Goal: Task Accomplishment & Management: Use online tool/utility

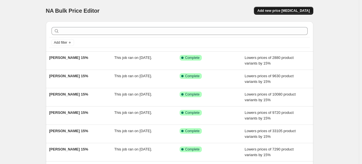
click at [281, 11] on span "Add new price [MEDICAL_DATA]" at bounding box center [283, 10] width 52 height 5
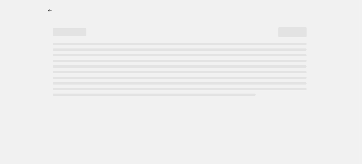
select select "percentage"
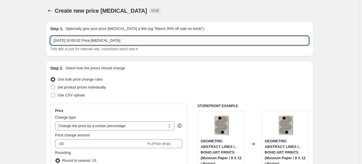
click at [144, 40] on input "[DATE] 10:00:02 Price [MEDICAL_DATA]" at bounding box center [179, 40] width 258 height 9
paste input "RALU S"
type input "RALU S 15%"
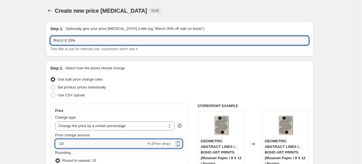
click at [97, 147] on input "-10" at bounding box center [100, 143] width 91 height 9
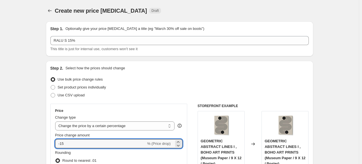
type input "-15"
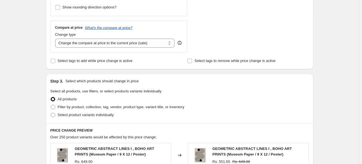
scroll to position [197, 0]
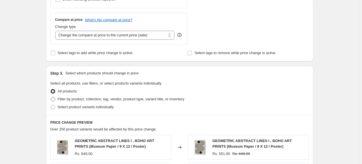
click at [54, 101] on span at bounding box center [53, 99] width 5 height 5
click at [51, 97] on input "Filter by product, collection, tag, vendor, product type, variant title, or inv…" at bounding box center [51, 97] width 0 height 0
radio input "true"
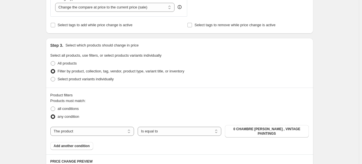
scroll to position [225, 0]
click at [109, 127] on select "The product The product's collection The product's tag The product's vendor The…" at bounding box center [92, 130] width 84 height 9
select select "collection"
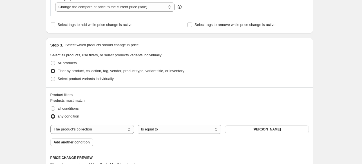
click at [261, 130] on span "[PERSON_NAME]" at bounding box center [266, 129] width 28 height 5
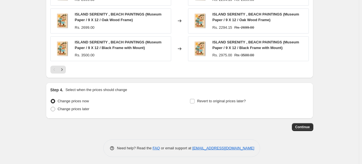
scroll to position [471, 0]
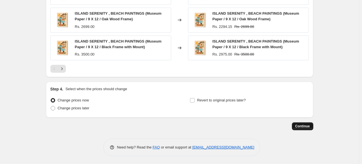
click at [305, 128] on button "Continue" at bounding box center [302, 126] width 21 height 8
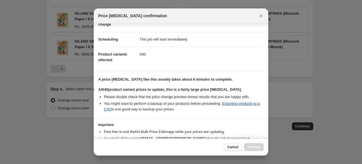
scroll to position [69, 0]
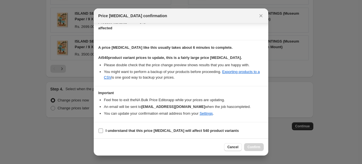
click at [153, 129] on b "I understand that this price [MEDICAL_DATA] will affect 540 product variants" at bounding box center [172, 130] width 133 height 4
click at [103, 129] on input "I understand that this price [MEDICAL_DATA] will affect 540 product variants" at bounding box center [101, 130] width 5 height 5
checkbox input "true"
click at [258, 148] on span "Confirm" at bounding box center [253, 147] width 13 height 5
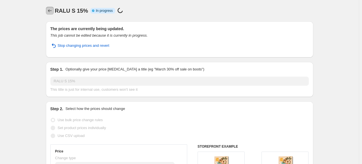
click at [53, 10] on icon "Price change jobs" at bounding box center [50, 11] width 6 height 6
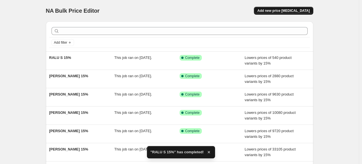
click at [290, 11] on span "Add new price [MEDICAL_DATA]" at bounding box center [283, 10] width 52 height 5
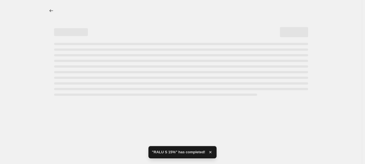
select select "percentage"
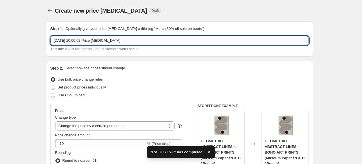
click at [182, 37] on input "[DATE] 10:00:02 Price [MEDICAL_DATA]" at bounding box center [179, 40] width 258 height 9
paste input "[PERSON_NAME]"
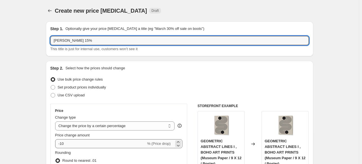
type input "[PERSON_NAME] 15%"
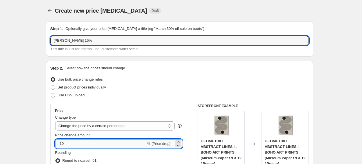
click at [77, 142] on input "-10" at bounding box center [100, 143] width 91 height 9
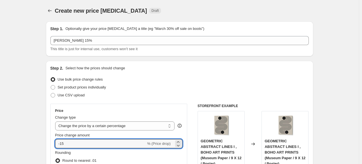
type input "-15"
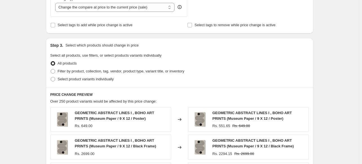
scroll to position [225, 0]
click at [58, 73] on label "Filter by product, collection, tag, vendor, product type, variant title, or inv…" at bounding box center [117, 71] width 134 height 8
click at [51, 69] on input "Filter by product, collection, tag, vendor, product type, variant title, or inv…" at bounding box center [51, 69] width 0 height 0
radio input "true"
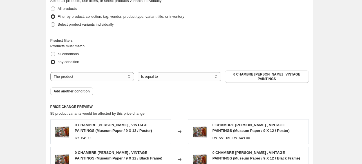
scroll to position [281, 0]
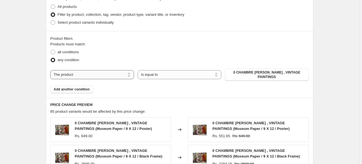
click at [97, 72] on select "The product The product's collection The product's tag The product's vendor The…" at bounding box center [92, 74] width 84 height 9
select select "collection"
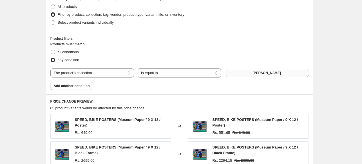
click at [264, 73] on span "[PERSON_NAME]" at bounding box center [266, 73] width 28 height 5
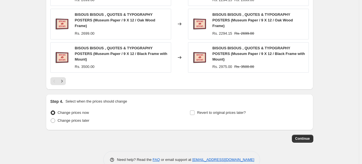
scroll to position [471, 0]
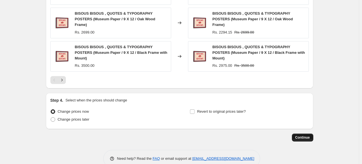
click at [304, 135] on span "Continue" at bounding box center [302, 137] width 15 height 5
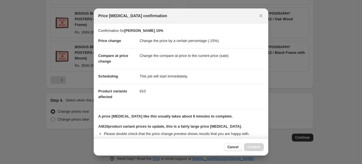
scroll to position [69, 0]
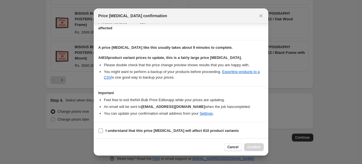
click at [161, 132] on b "I understand that this price [MEDICAL_DATA] will affect 810 product variants" at bounding box center [172, 130] width 133 height 4
click at [103, 132] on input "I understand that this price [MEDICAL_DATA] will affect 810 product variants" at bounding box center [101, 130] width 5 height 5
checkbox input "true"
click at [258, 148] on span "Confirm" at bounding box center [253, 147] width 13 height 5
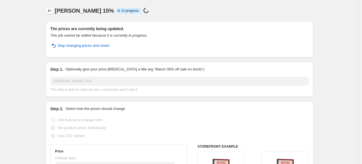
click at [50, 9] on icon "Price change jobs" at bounding box center [50, 11] width 6 height 6
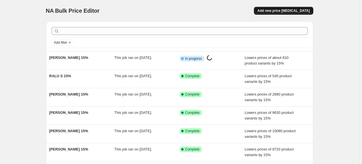
click at [286, 10] on span "Add new price [MEDICAL_DATA]" at bounding box center [283, 10] width 52 height 5
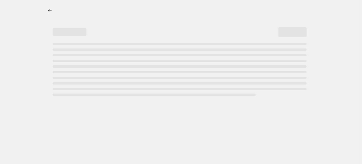
select select "percentage"
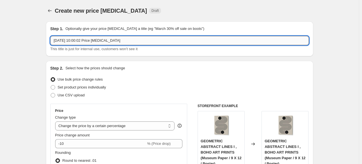
click at [159, 40] on input "[DATE] 10:00:02 Price [MEDICAL_DATA]" at bounding box center [179, 40] width 258 height 9
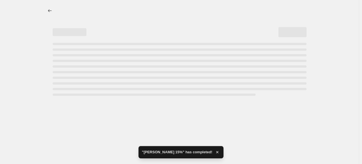
select select "percentage"
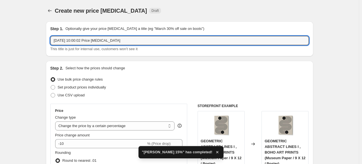
click at [159, 40] on input "[DATE] 10:00:02 Price [MEDICAL_DATA]" at bounding box center [179, 40] width 258 height 9
paste input "[PERSON_NAME]"
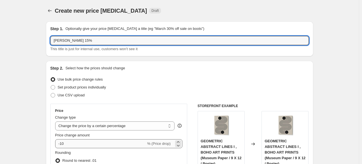
type input "[PERSON_NAME] 15%"
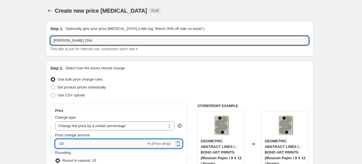
click at [77, 147] on input "-10" at bounding box center [100, 143] width 91 height 9
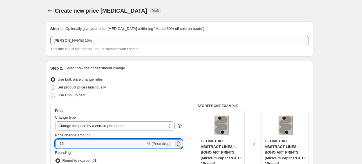
type input "-15"
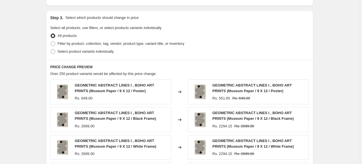
scroll to position [253, 0]
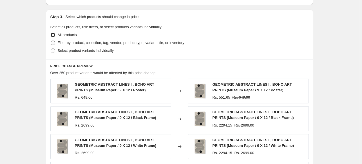
click at [90, 44] on span "Filter by product, collection, tag, vendor, product type, variant title, or inv…" at bounding box center [121, 43] width 127 height 4
click at [51, 41] on input "Filter by product, collection, tag, vendor, product type, variant title, or inv…" at bounding box center [51, 41] width 0 height 0
radio input "true"
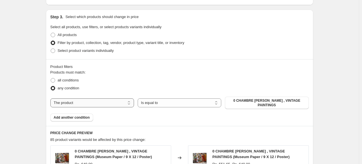
click at [127, 102] on select "The product The product's collection The product's tag The product's vendor The…" at bounding box center [92, 102] width 84 height 9
select select "collection"
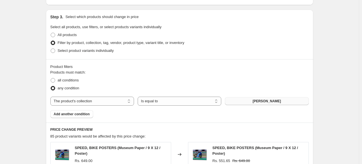
click at [281, 99] on span "[PERSON_NAME]" at bounding box center [266, 101] width 28 height 5
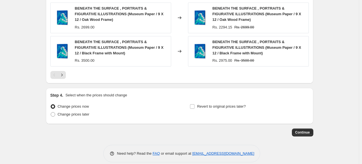
scroll to position [493, 0]
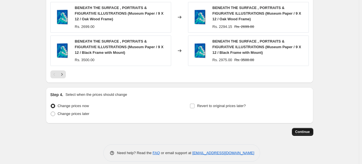
click at [306, 129] on span "Continue" at bounding box center [302, 131] width 15 height 5
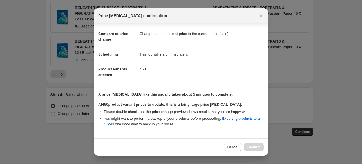
scroll to position [69, 0]
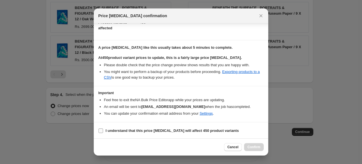
click at [150, 129] on b "I understand that this price [MEDICAL_DATA] will affect 450 product variants" at bounding box center [172, 130] width 133 height 4
click at [103, 129] on input "I understand that this price [MEDICAL_DATA] will affect 450 product variants" at bounding box center [101, 130] width 5 height 5
checkbox input "true"
click at [257, 149] on button "Confirm" at bounding box center [254, 147] width 20 height 8
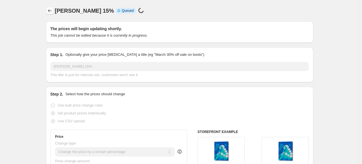
click at [54, 12] on button "Price change jobs" at bounding box center [50, 11] width 8 height 8
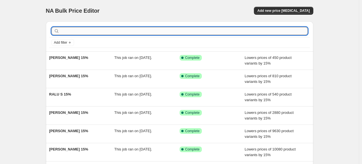
click at [122, 32] on input "text" at bounding box center [184, 31] width 247 height 8
click at [184, 10] on div "NA Bulk Price Editor Add new price [MEDICAL_DATA]" at bounding box center [179, 11] width 267 height 8
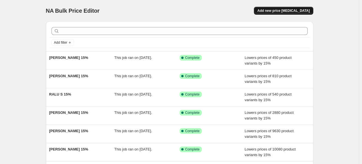
click at [285, 12] on span "Add new price [MEDICAL_DATA]" at bounding box center [283, 10] width 52 height 5
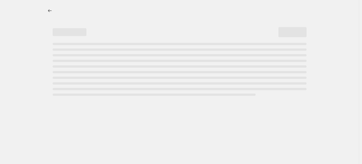
select select "percentage"
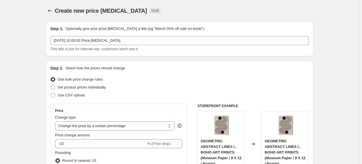
click at [208, 45] on div "[DATE] 10:00:02 Price [MEDICAL_DATA] This title is just for internal use, custo…" at bounding box center [179, 44] width 258 height 16
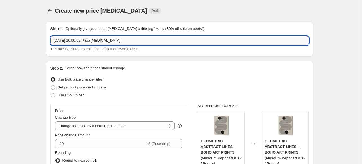
click at [208, 42] on input "[DATE] 10:00:02 Price [MEDICAL_DATA]" at bounding box center [179, 40] width 258 height 9
paste input "[PERSON_NAME]"
type input "[PERSON_NAME] 15%"
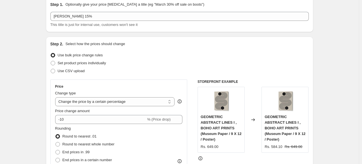
scroll to position [84, 0]
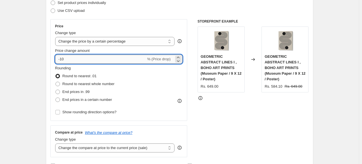
click at [82, 60] on input "-10" at bounding box center [100, 59] width 91 height 9
type input "-15"
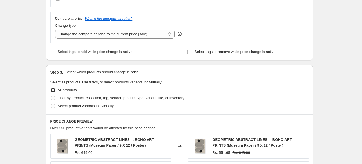
scroll to position [197, 0]
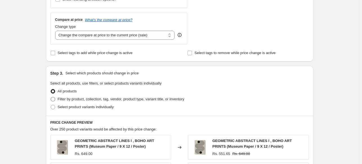
click at [75, 99] on span "Filter by product, collection, tag, vendor, product type, variant title, or inv…" at bounding box center [121, 99] width 127 height 4
click at [51, 97] on input "Filter by product, collection, tag, vendor, product type, variant title, or inv…" at bounding box center [51, 97] width 0 height 0
radio input "true"
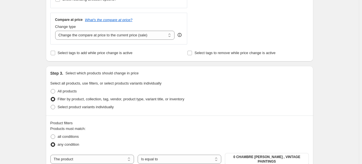
scroll to position [281, 0]
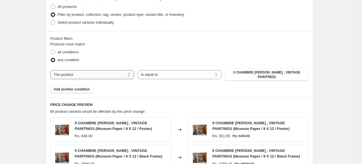
click at [113, 75] on select "The product The product's collection The product's tag The product's vendor The…" at bounding box center [92, 74] width 84 height 9
select select "collection"
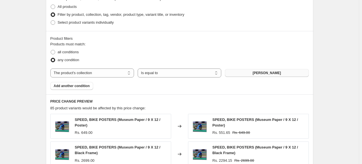
click at [260, 76] on button "[PERSON_NAME]" at bounding box center [267, 73] width 84 height 8
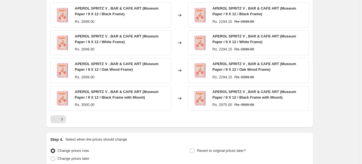
scroll to position [471, 0]
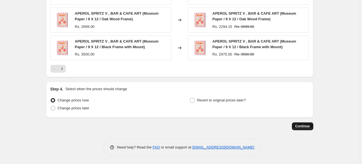
click at [309, 128] on button "Continue" at bounding box center [302, 126] width 21 height 8
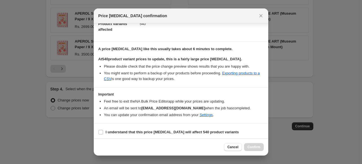
scroll to position [69, 0]
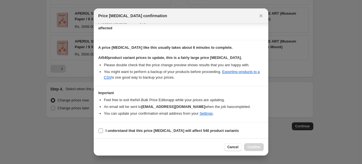
click at [145, 133] on label "I understand that this price [MEDICAL_DATA] will affect 540 product variants" at bounding box center [168, 131] width 140 height 8
click at [103, 133] on input "I understand that this price [MEDICAL_DATA] will affect 540 product variants" at bounding box center [101, 130] width 5 height 5
checkbox input "true"
click at [258, 147] on span "Confirm" at bounding box center [253, 147] width 13 height 5
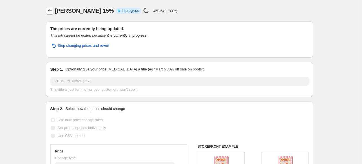
click at [51, 11] on icon "Price change jobs" at bounding box center [50, 11] width 6 height 6
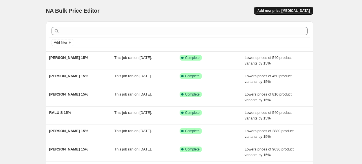
click at [301, 12] on span "Add new price [MEDICAL_DATA]" at bounding box center [283, 10] width 52 height 5
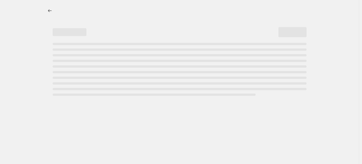
select select "percentage"
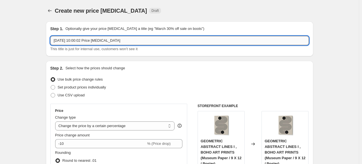
click at [178, 40] on input "[DATE] 10:00:02 Price [MEDICAL_DATA]" at bounding box center [179, 40] width 258 height 9
paste input "[PERSON_NAME]"
type input "[PERSON_NAME] 15%"
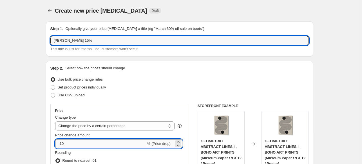
click at [117, 146] on input "-10" at bounding box center [100, 143] width 91 height 9
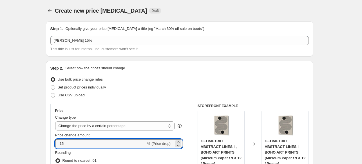
type input "-15"
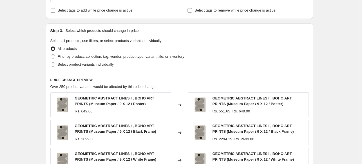
scroll to position [238, 0]
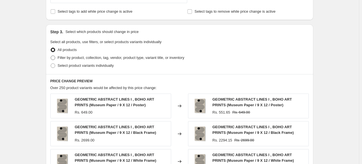
click at [79, 56] on span "Filter by product, collection, tag, vendor, product type, variant title, or inv…" at bounding box center [121, 57] width 127 height 4
click at [51, 56] on input "Filter by product, collection, tag, vendor, product type, variant title, or inv…" at bounding box center [51, 55] width 0 height 0
radio input "true"
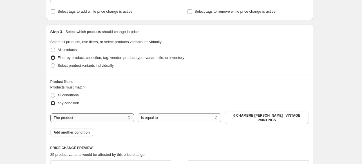
click at [107, 117] on select "The product The product's collection The product's tag The product's vendor The…" at bounding box center [92, 117] width 84 height 9
select select "collection"
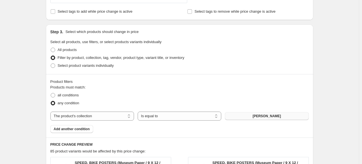
click at [267, 116] on span "[PERSON_NAME]" at bounding box center [266, 116] width 28 height 5
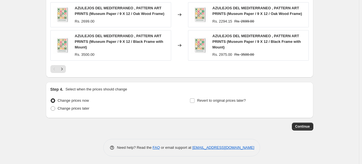
scroll to position [476, 0]
click at [302, 126] on span "Continue" at bounding box center [302, 126] width 15 height 5
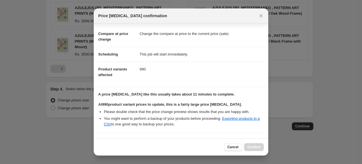
scroll to position [69, 0]
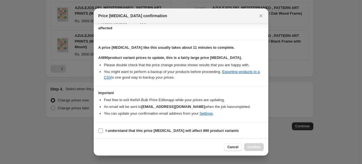
click at [146, 129] on b "I understand that this price [MEDICAL_DATA] will affect 990 product variants" at bounding box center [172, 130] width 133 height 4
click at [103, 129] on input "I understand that this price [MEDICAL_DATA] will affect 990 product variants" at bounding box center [101, 130] width 5 height 5
checkbox input "true"
click at [260, 149] on button "Confirm" at bounding box center [254, 147] width 20 height 8
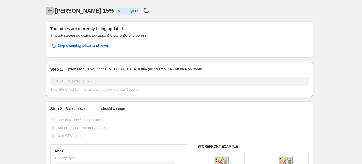
click at [53, 12] on icon "Price change jobs" at bounding box center [50, 11] width 6 height 6
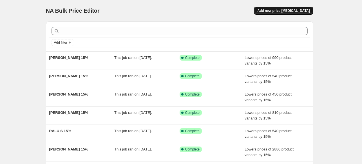
click at [291, 11] on span "Add new price [MEDICAL_DATA]" at bounding box center [283, 10] width 52 height 5
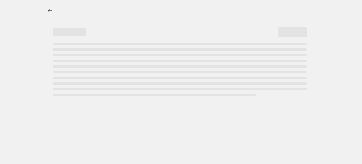
select select "percentage"
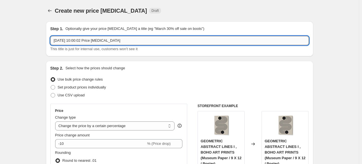
click at [175, 39] on input "[DATE] 10:00:02 Price [MEDICAL_DATA]" at bounding box center [179, 40] width 258 height 9
paste input "[PERSON_NAME]"
type input "[PERSON_NAME] 15"
click at [68, 89] on span "Set product prices individually" at bounding box center [82, 87] width 48 height 4
click at [51, 85] on input "Set product prices individually" at bounding box center [51, 85] width 0 height 0
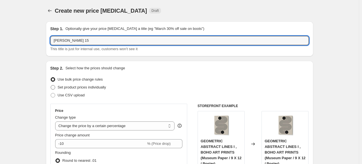
radio input "true"
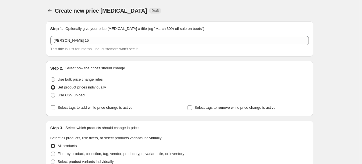
click at [74, 83] on label "Use bulk price change rules" at bounding box center [76, 79] width 52 height 8
click at [51, 77] on input "Use bulk price change rules" at bounding box center [51, 77] width 0 height 0
radio input "true"
select select "percentage"
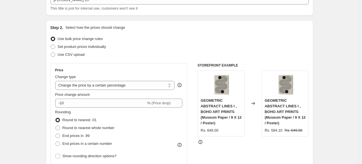
scroll to position [56, 0]
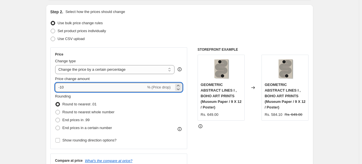
click at [108, 89] on input "-10" at bounding box center [100, 87] width 91 height 9
type input "-15"
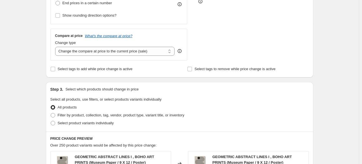
scroll to position [197, 0]
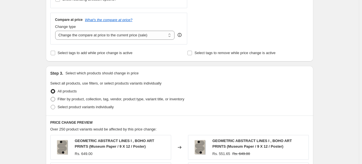
click at [54, 100] on span at bounding box center [53, 99] width 5 height 5
click at [51, 97] on input "Filter by product, collection, tag, vendor, product type, variant title, or inv…" at bounding box center [51, 97] width 0 height 0
radio input "true"
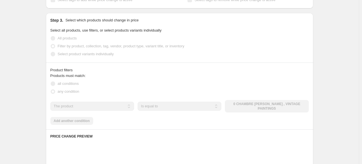
scroll to position [253, 0]
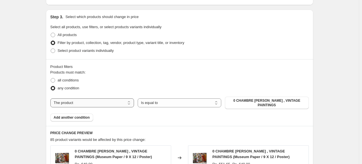
drag, startPoint x: 122, startPoint y: 101, endPoint x: 120, endPoint y: 104, distance: 3.2
click at [122, 101] on select "The product The product's collection The product's tag The product's vendor The…" at bounding box center [92, 102] width 84 height 9
select select "collection"
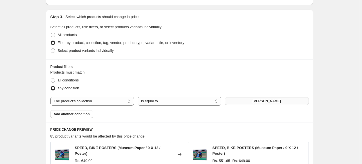
click at [265, 102] on span "[PERSON_NAME]" at bounding box center [266, 101] width 28 height 5
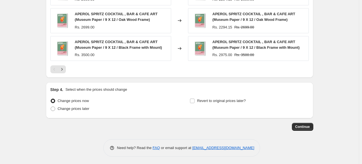
scroll to position [471, 0]
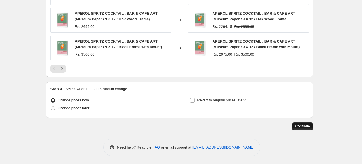
click at [305, 125] on span "Continue" at bounding box center [302, 126] width 15 height 5
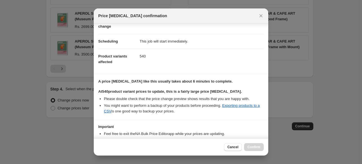
scroll to position [69, 0]
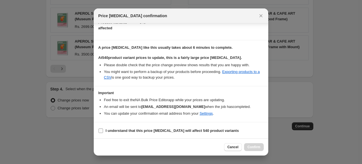
drag, startPoint x: 112, startPoint y: 130, endPoint x: 120, endPoint y: 129, distance: 7.7
click at [112, 130] on b "I understand that this price [MEDICAL_DATA] will affect 540 product variants" at bounding box center [172, 130] width 133 height 4
click at [103, 130] on input "I understand that this price [MEDICAL_DATA] will affect 540 product variants" at bounding box center [101, 130] width 5 height 5
checkbox input "true"
click at [252, 148] on span "Confirm" at bounding box center [253, 147] width 13 height 5
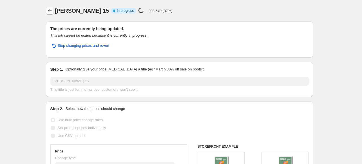
click at [50, 10] on icon "Price change jobs" at bounding box center [50, 10] width 4 height 3
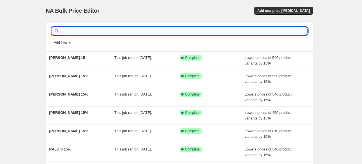
click at [120, 29] on input "text" at bounding box center [184, 31] width 247 height 8
paste input "[PERSON_NAME]"
type input "[PERSON_NAME]"
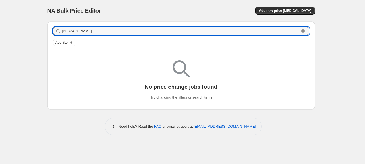
drag, startPoint x: 117, startPoint y: 31, endPoint x: 42, endPoint y: 29, distance: 74.3
click at [42, 29] on div "NA Bulk Price Editor. This page is ready NA Bulk Price Editor Add new price [ME…" at bounding box center [181, 72] width 281 height 144
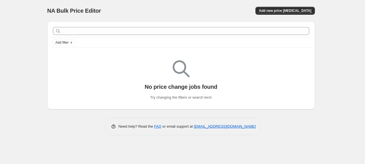
click at [169, 2] on div "NA Bulk Price Editor. This page is ready NA Bulk Price Editor Add new price [ME…" at bounding box center [180, 10] width 267 height 21
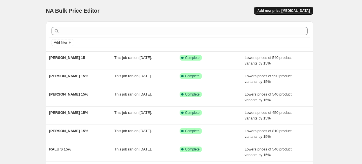
click at [278, 10] on span "Add new price [MEDICAL_DATA]" at bounding box center [283, 10] width 52 height 5
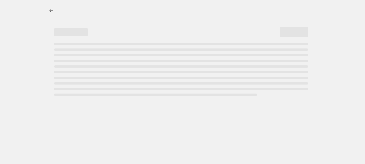
select select "percentage"
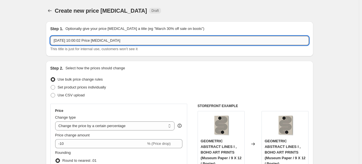
click at [200, 39] on input "[DATE] 10:00:02 Price [MEDICAL_DATA]" at bounding box center [179, 40] width 258 height 9
paste input "[PERSON_NAME]"
type input "[PERSON_NAME] 15%"
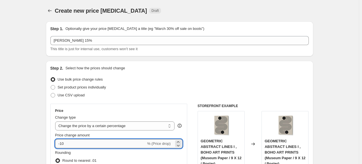
click at [89, 140] on input "-10" at bounding box center [100, 143] width 91 height 9
type input "-15"
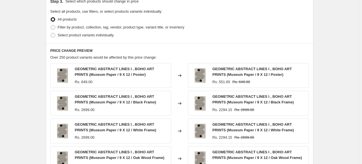
scroll to position [281, 0]
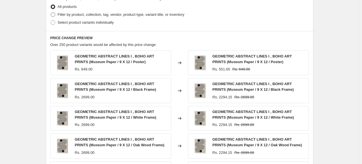
click at [69, 16] on span "Filter by product, collection, tag, vendor, product type, variant title, or inv…" at bounding box center [121, 14] width 127 height 4
click at [51, 13] on input "Filter by product, collection, tag, vendor, product type, variant title, or inv…" at bounding box center [51, 12] width 0 height 0
radio input "true"
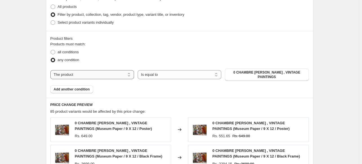
click at [119, 73] on select "The product The product's collection The product's tag The product's vendor The…" at bounding box center [92, 74] width 84 height 9
select select "collection"
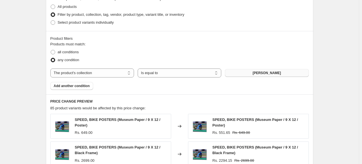
click at [264, 75] on button "[PERSON_NAME]" at bounding box center [267, 73] width 84 height 8
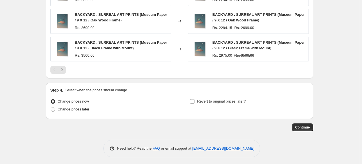
scroll to position [471, 0]
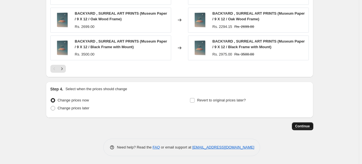
click at [308, 126] on span "Continue" at bounding box center [302, 126] width 15 height 5
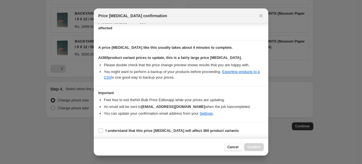
scroll to position [69, 0]
click at [177, 129] on b "I understand that this price [MEDICAL_DATA] will affect 360 product variants" at bounding box center [172, 130] width 133 height 4
click at [103, 129] on input "I understand that this price [MEDICAL_DATA] will affect 360 product variants" at bounding box center [101, 130] width 5 height 5
checkbox input "true"
click at [251, 146] on span "Confirm" at bounding box center [253, 147] width 13 height 5
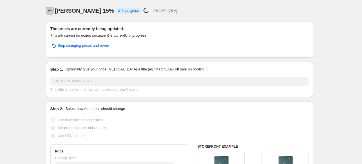
click at [51, 10] on icon "Price change jobs" at bounding box center [50, 11] width 6 height 6
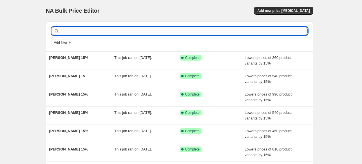
click at [126, 31] on input "text" at bounding box center [184, 31] width 247 height 8
